Goal: Transaction & Acquisition: Purchase product/service

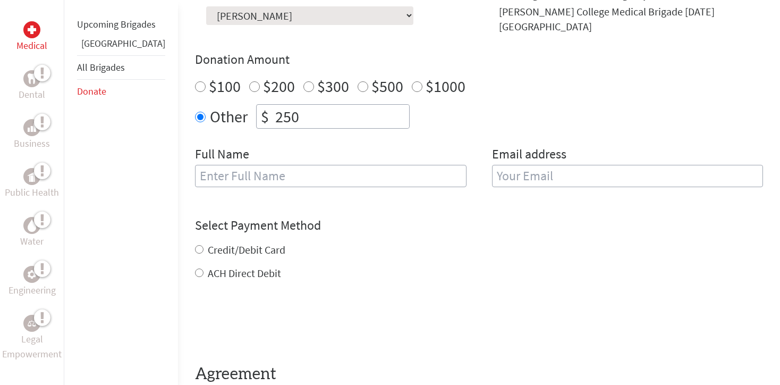
scroll to position [356, 0]
click at [298, 165] on input "text" at bounding box center [330, 175] width 271 height 22
type input "[PERSON_NAME]"
click at [570, 166] on input "email" at bounding box center [627, 175] width 271 height 22
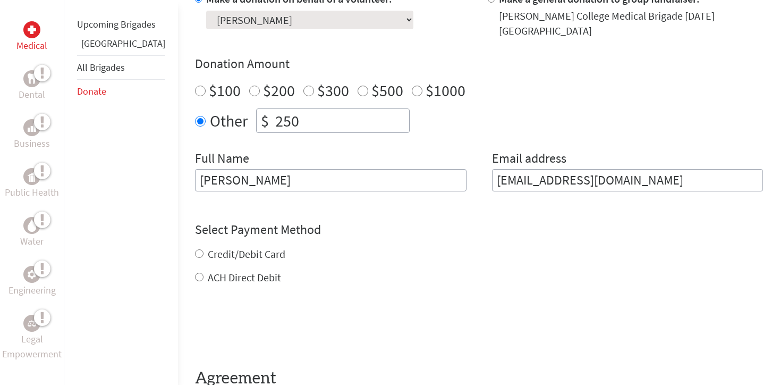
scroll to position [361, 0]
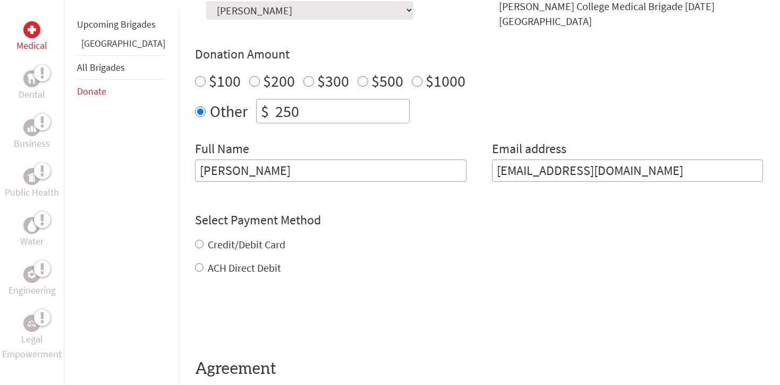
type input "[EMAIL_ADDRESS][DOMAIN_NAME]"
click at [221, 237] on div "Credit/Debit Card ACH Direct Debit" at bounding box center [479, 256] width 568 height 38
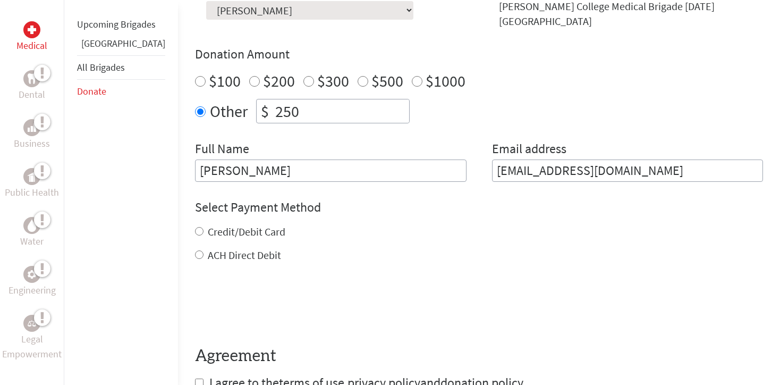
click at [195, 224] on div "Credit/Debit Card" at bounding box center [479, 231] width 568 height 15
click at [195, 227] on input "Credit/Debit Card" at bounding box center [199, 231] width 9 height 9
radio input "true"
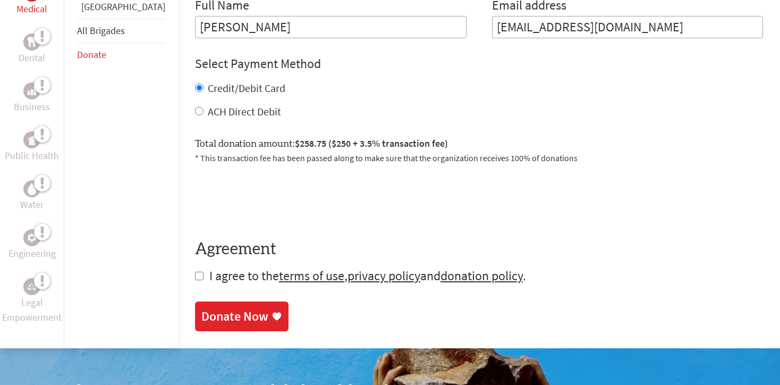
scroll to position [505, 0]
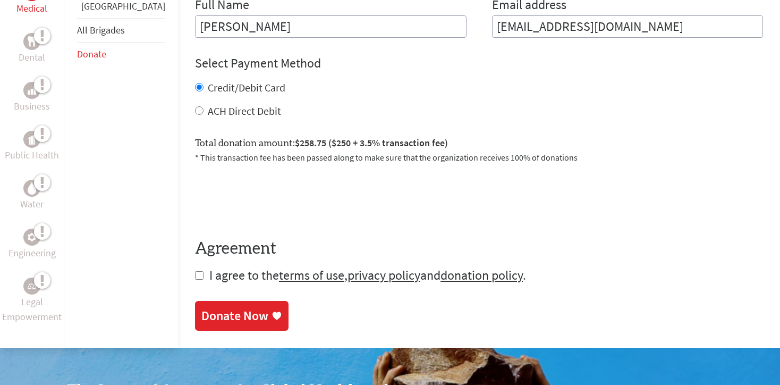
click at [195, 271] on input "checkbox" at bounding box center [199, 275] width 9 height 9
checkbox input "true"
click at [209, 314] on div "Donate Now" at bounding box center [234, 316] width 67 height 17
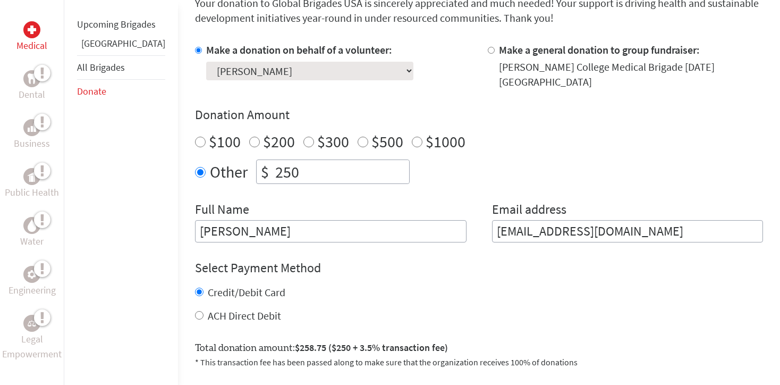
scroll to position [301, 0]
